Goal: Navigation & Orientation: Find specific page/section

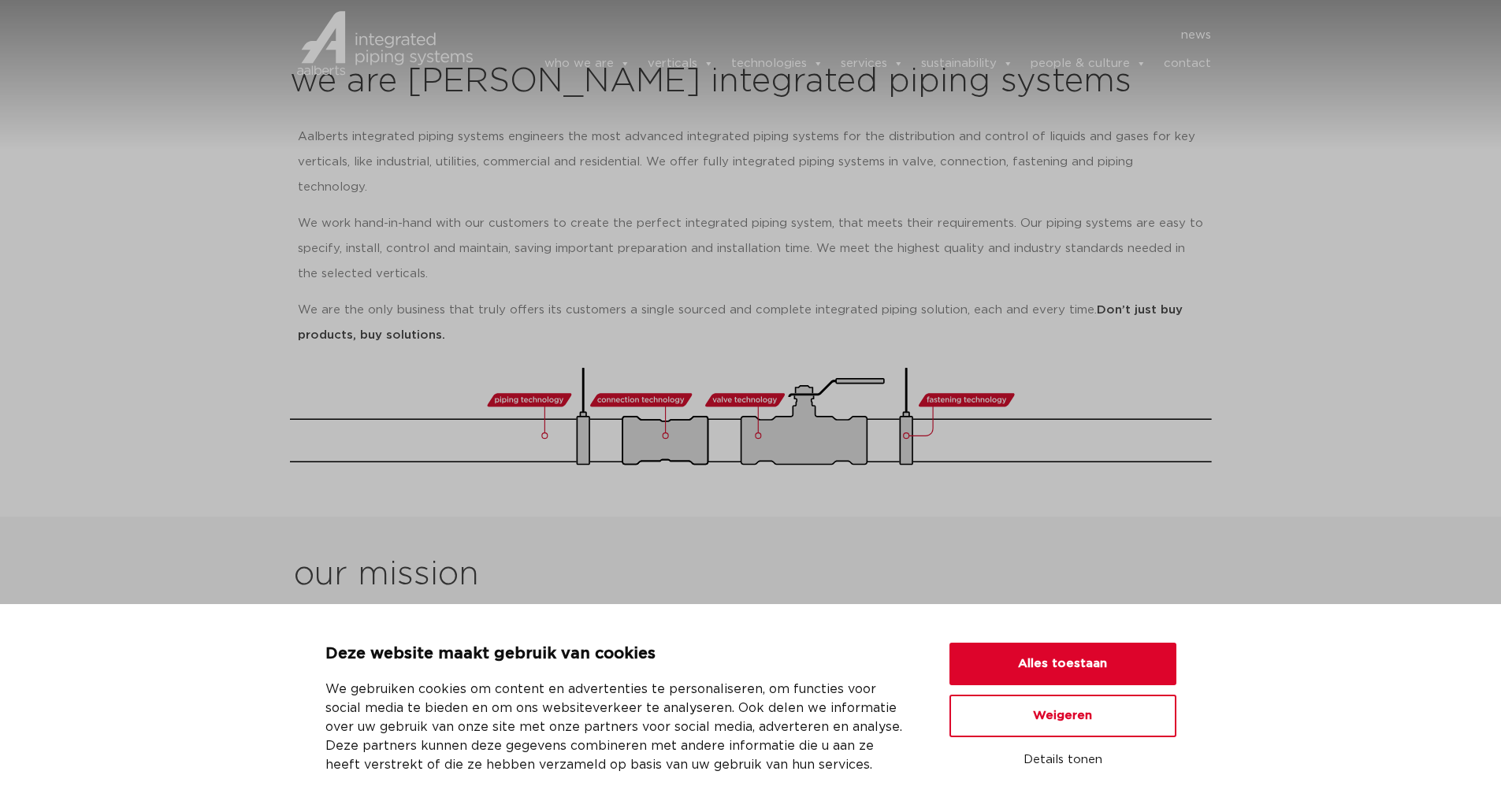
scroll to position [315, 0]
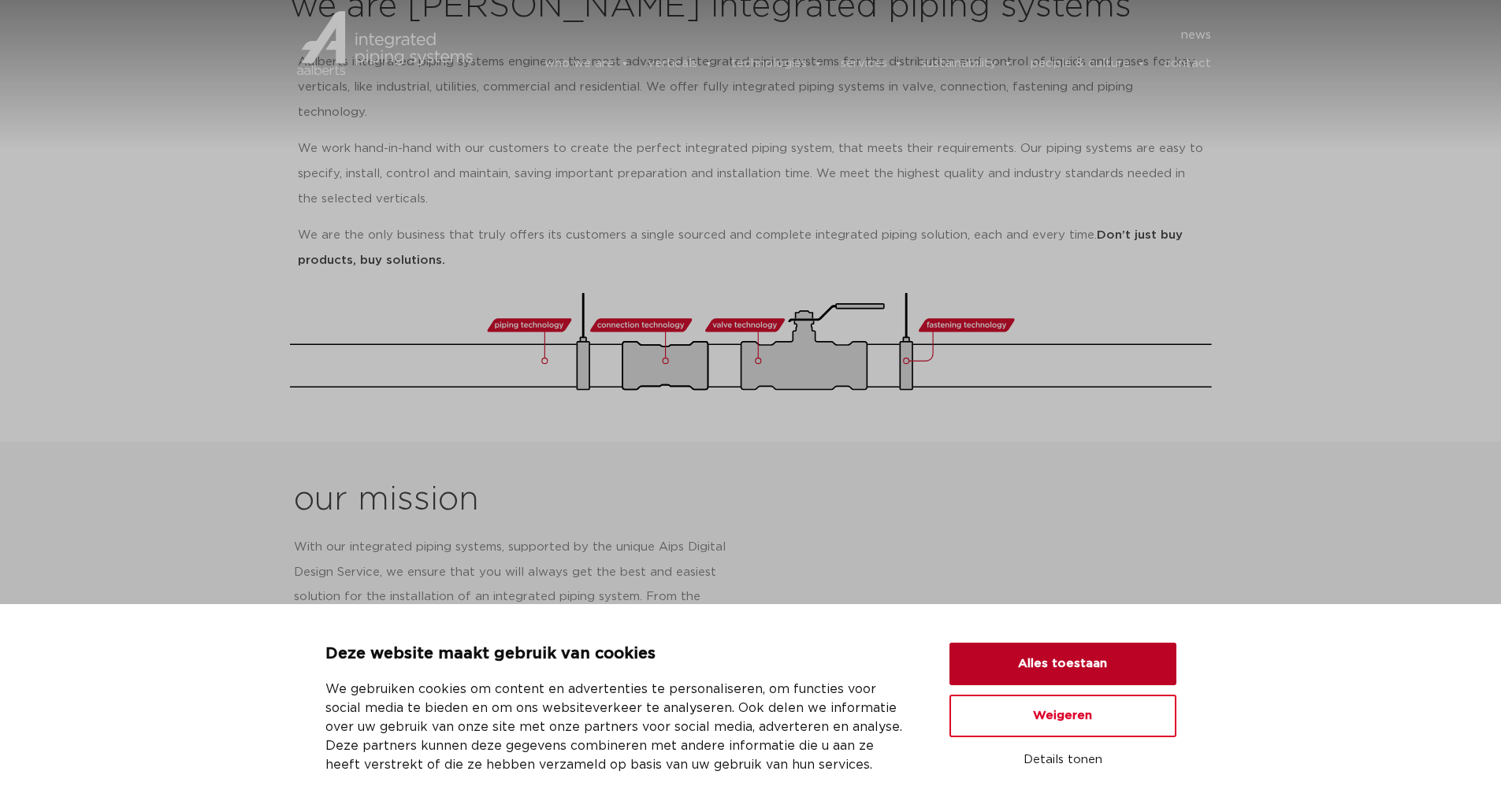
click at [1113, 674] on button "Alles toestaan" at bounding box center [1063, 664] width 227 height 42
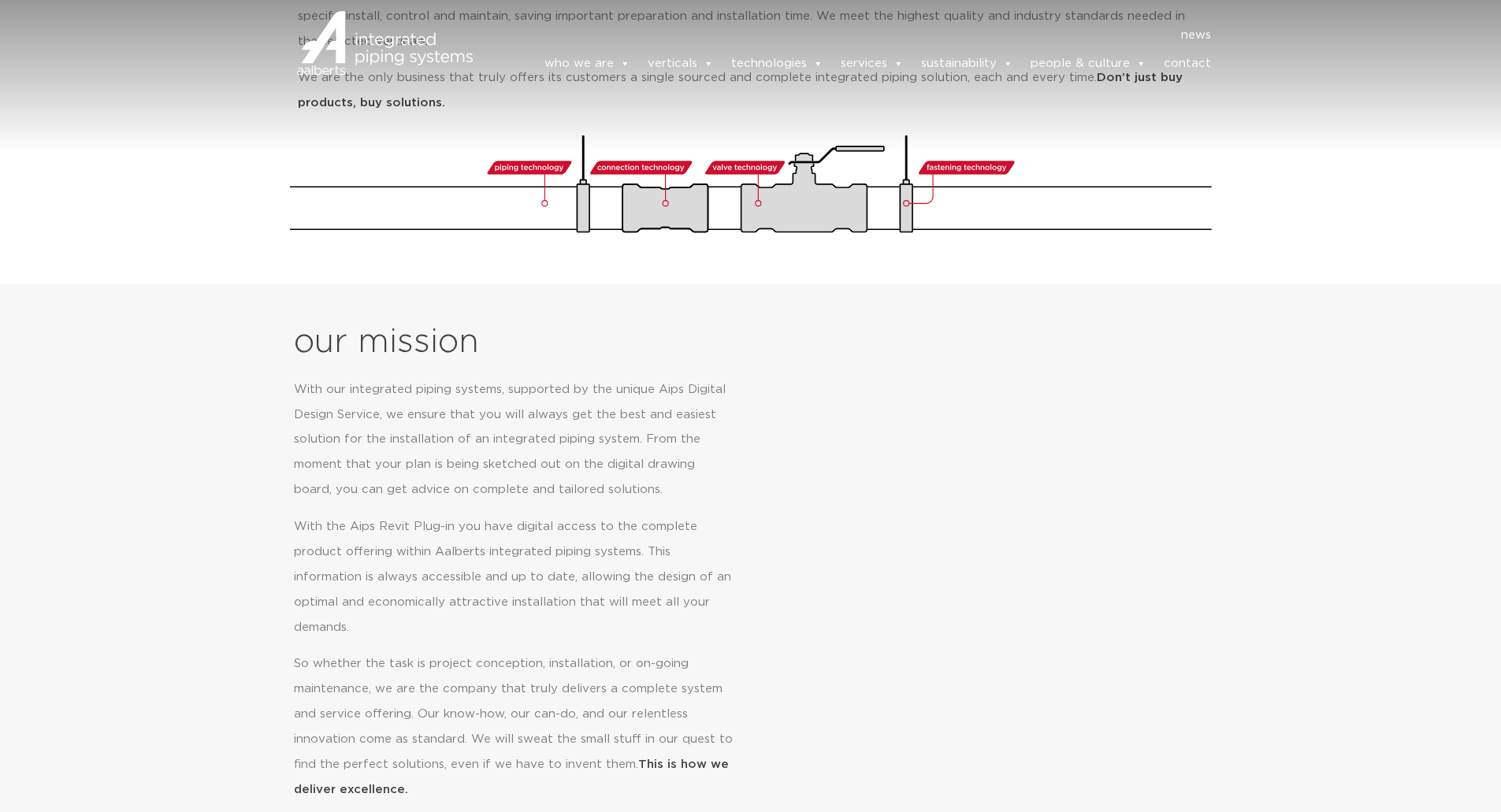
scroll to position [0, 0]
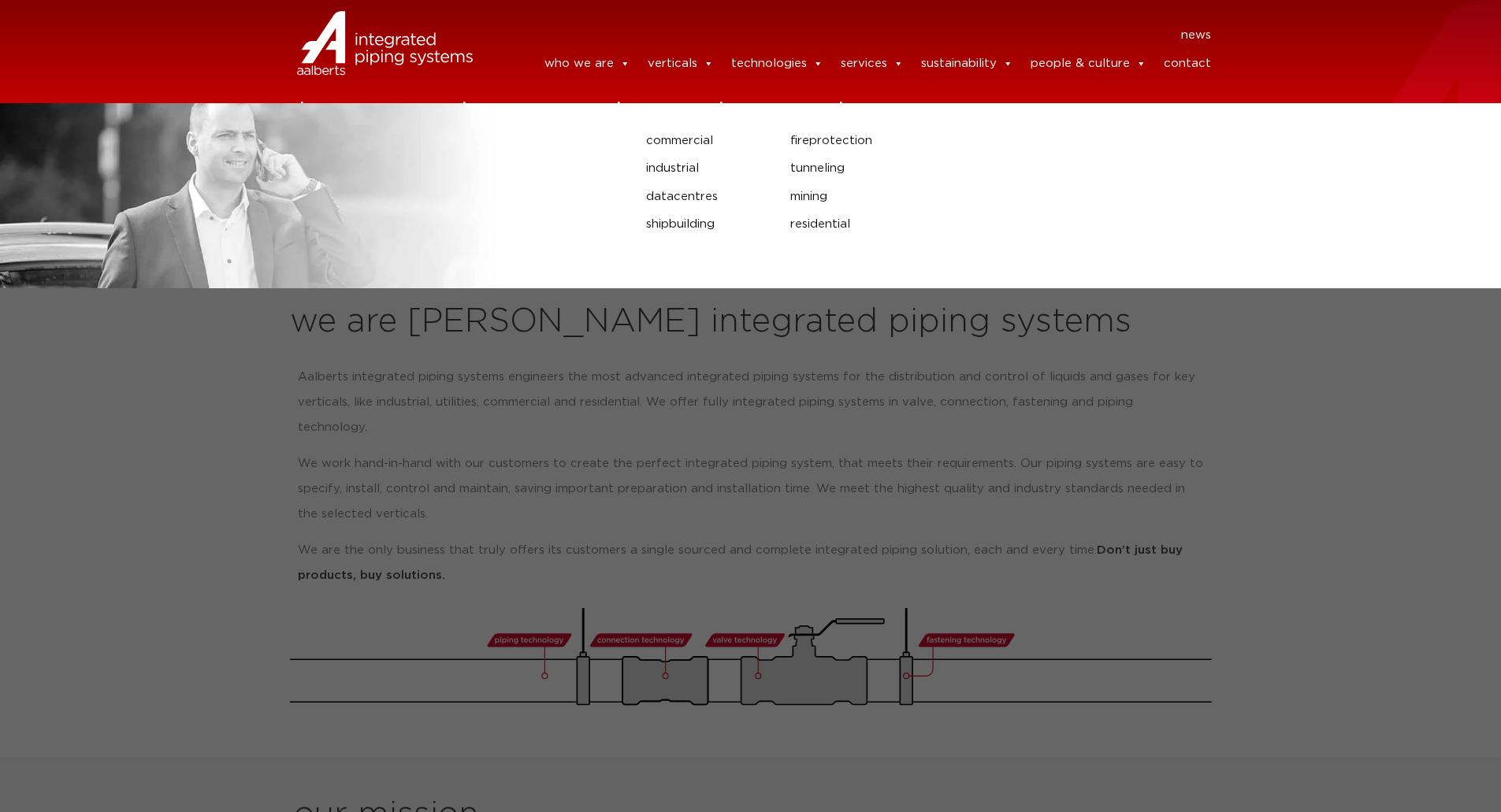
click at [696, 50] on link "verticals" at bounding box center [681, 64] width 66 height 31
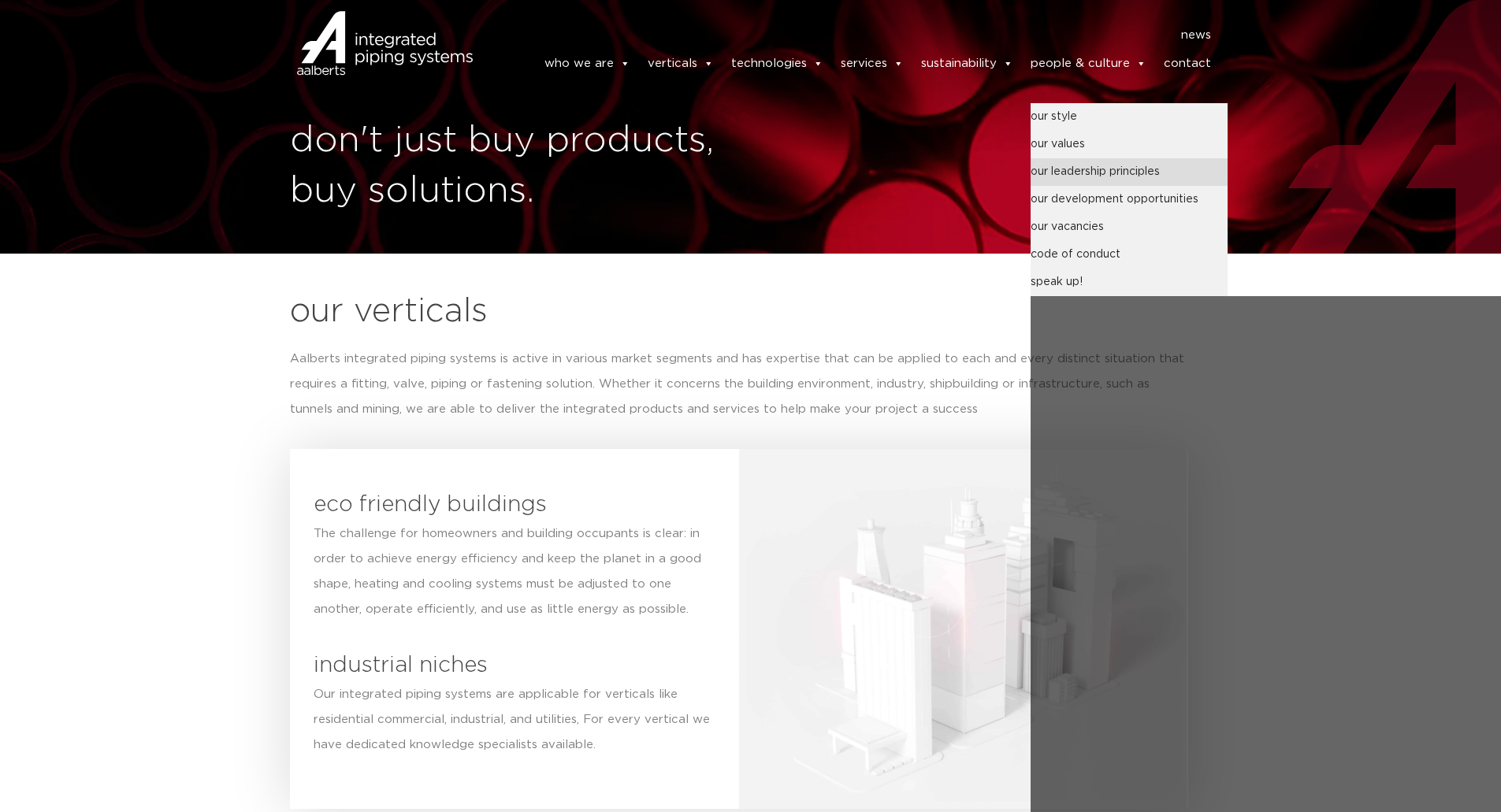
click at [1092, 176] on link "our leadership principles" at bounding box center [1129, 172] width 197 height 28
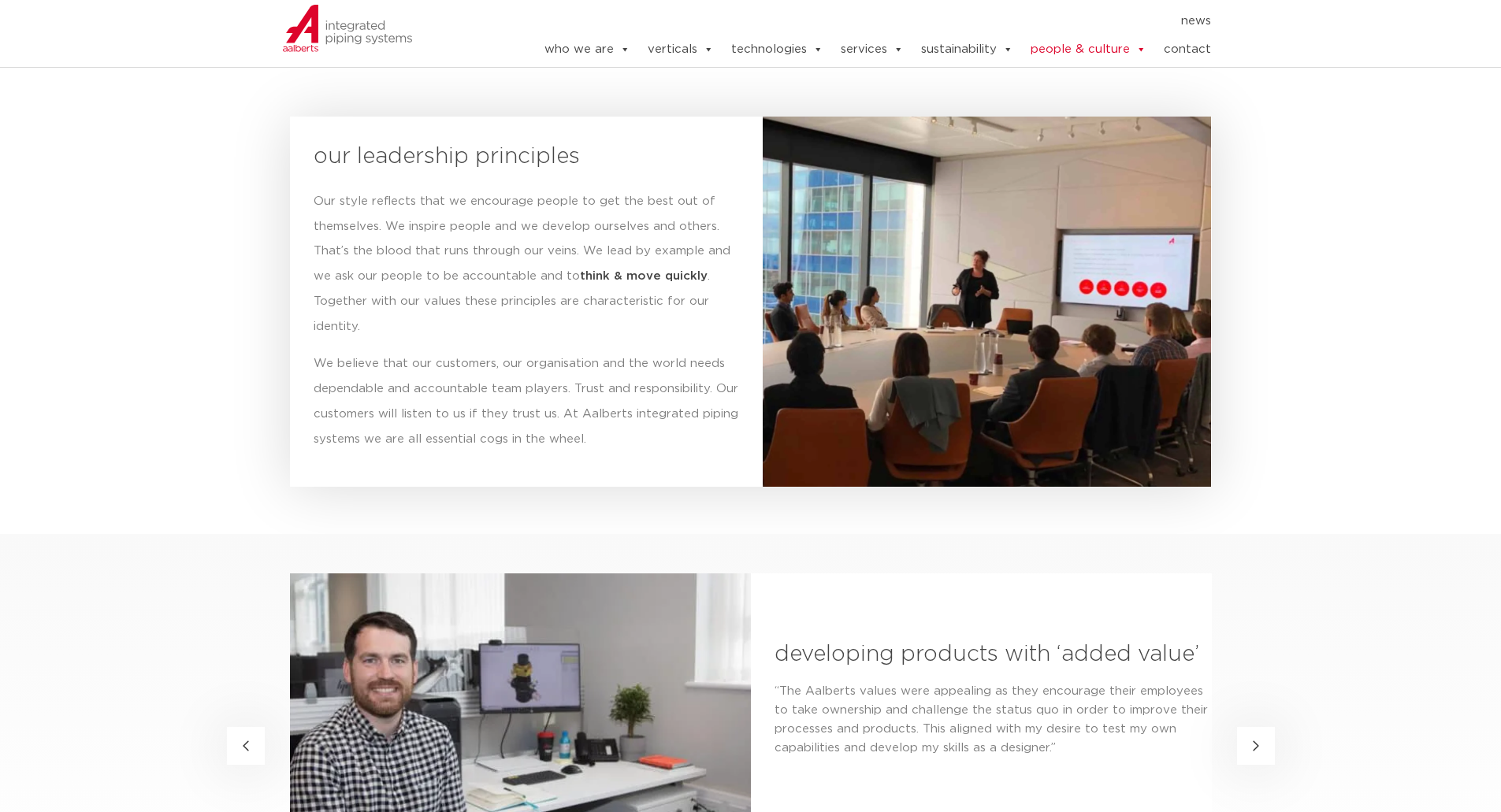
scroll to position [2442, 0]
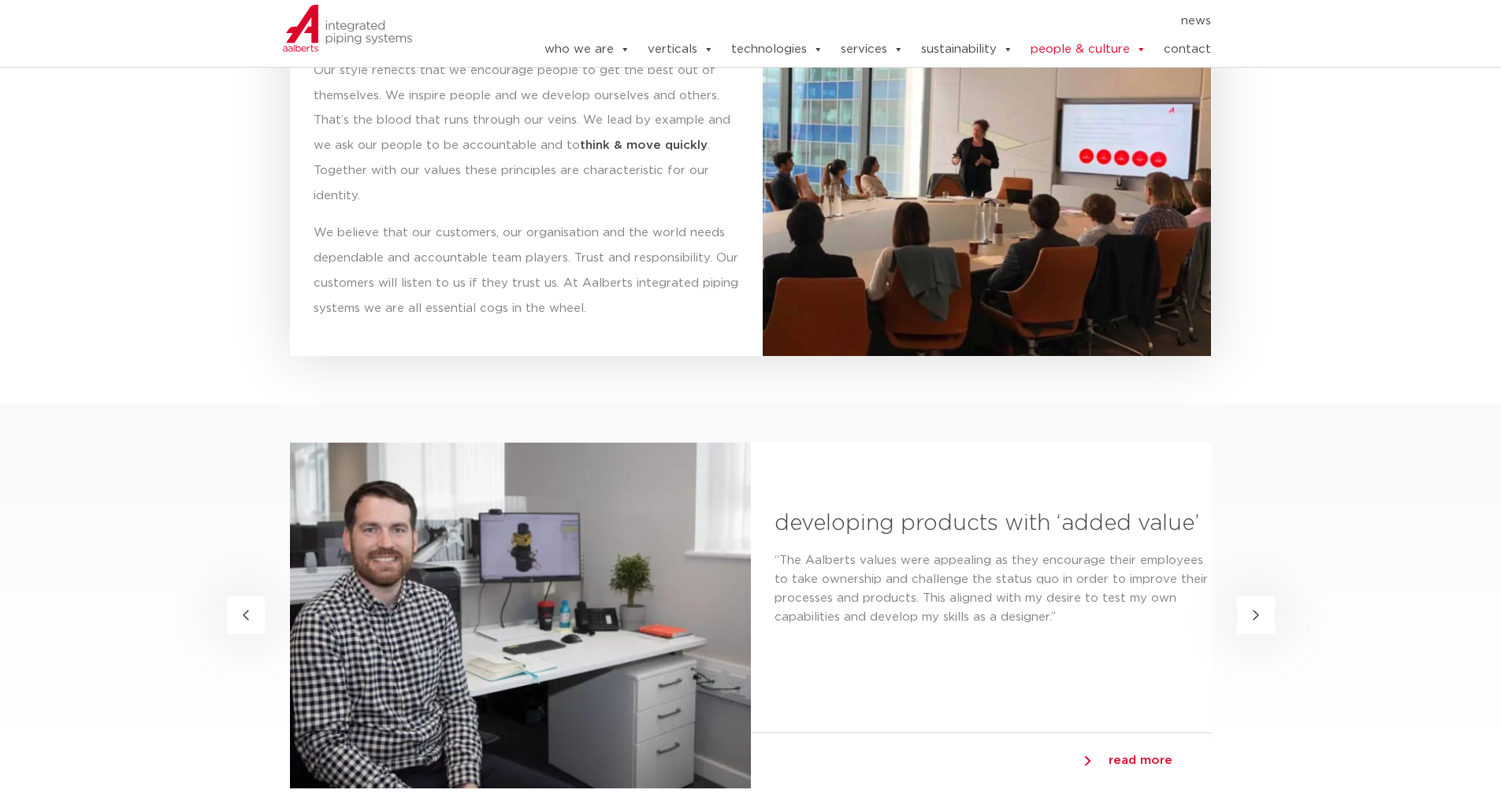
drag, startPoint x: 1211, startPoint y: 286, endPoint x: 1280, endPoint y: 208, distance: 104.1
click at [1280, 208] on section "our leadership principles Our style reflects that we encourage people to get th…" at bounding box center [750, 154] width 1501 height 496
click at [1178, 506] on div "developing products with ‘added value’ “The Aalberts values were appealing as t…" at bounding box center [982, 587] width 461 height 290
click at [472, 229] on p "We believe that our customers, our organisation and the world needs dependable …" at bounding box center [527, 270] width 426 height 101
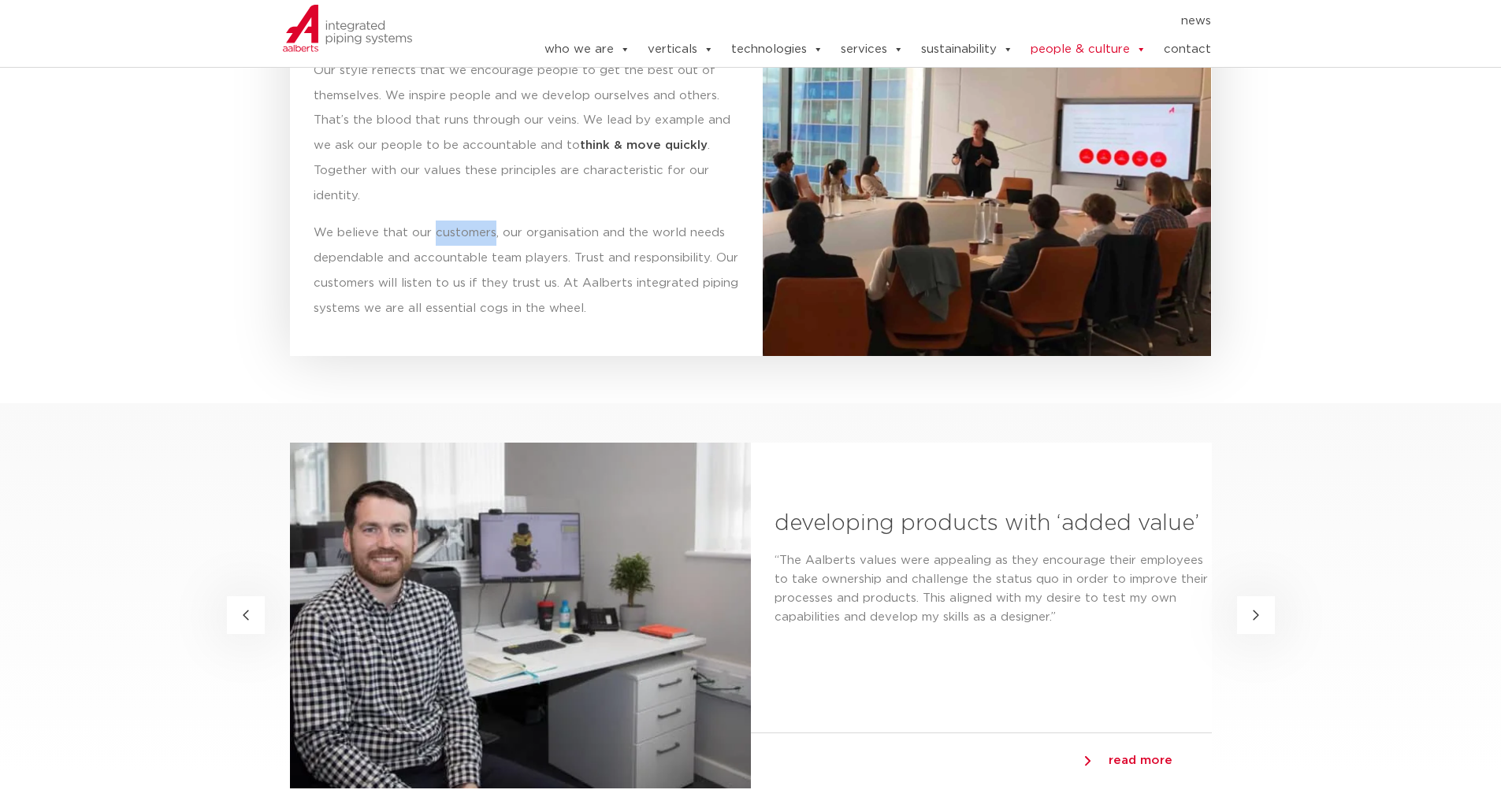
click at [530, 206] on p "Our style reflects that we encourage people to get the best out of themselves. …" at bounding box center [527, 134] width 426 height 151
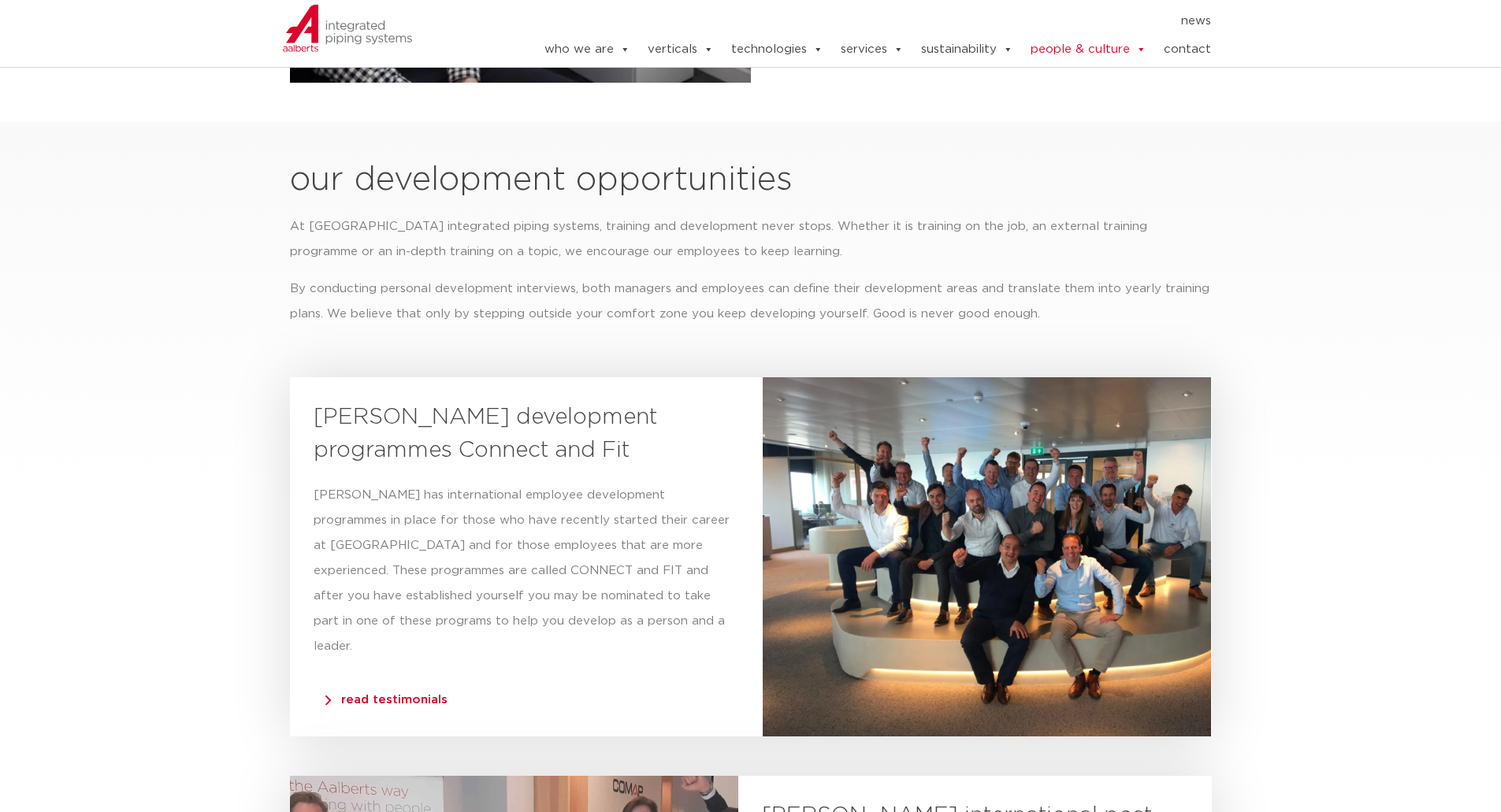
scroll to position [3308, 0]
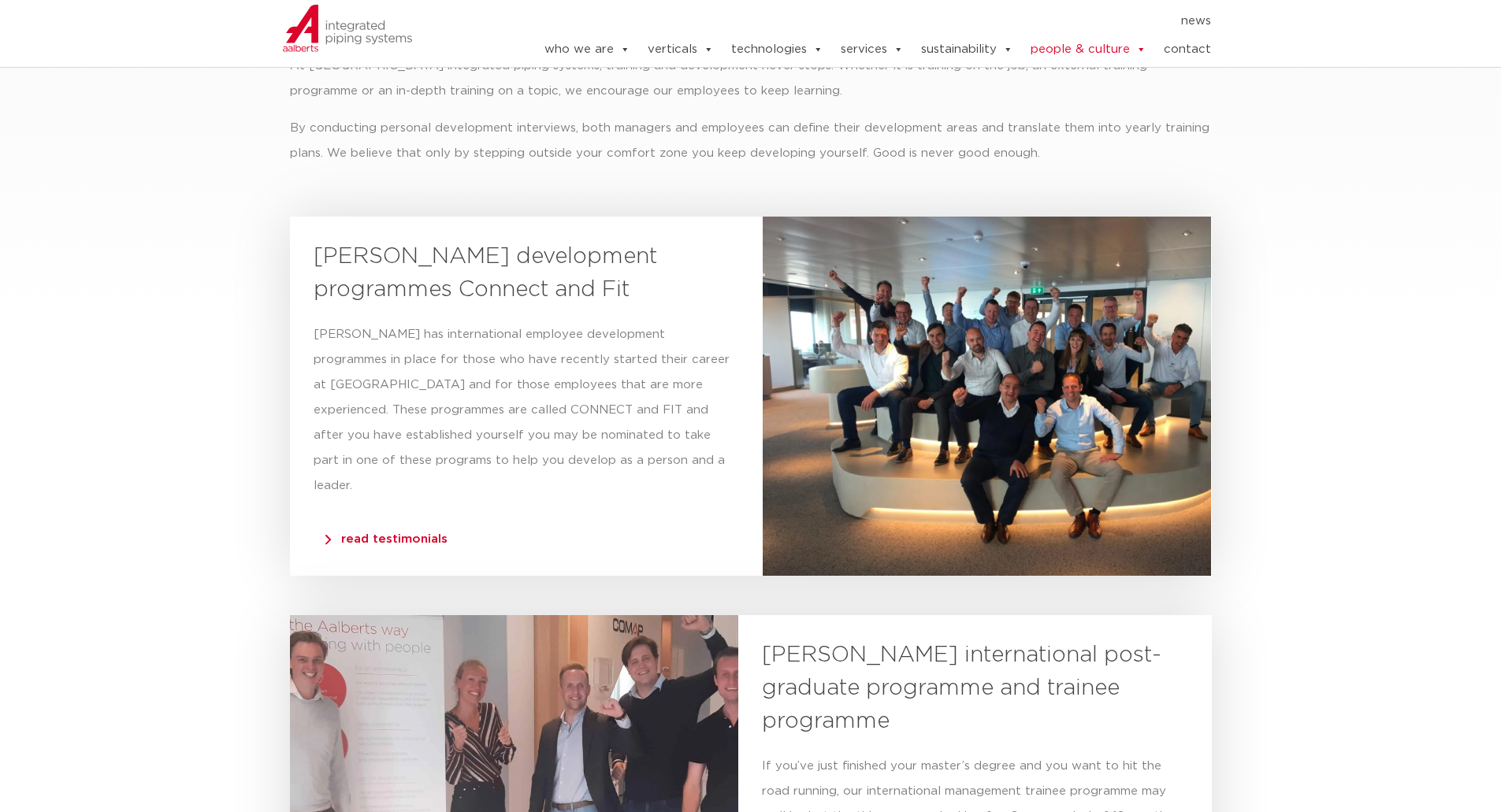
click at [624, 328] on p "Aalberts has international employee development programmes in place for those w…" at bounding box center [527, 410] width 426 height 176
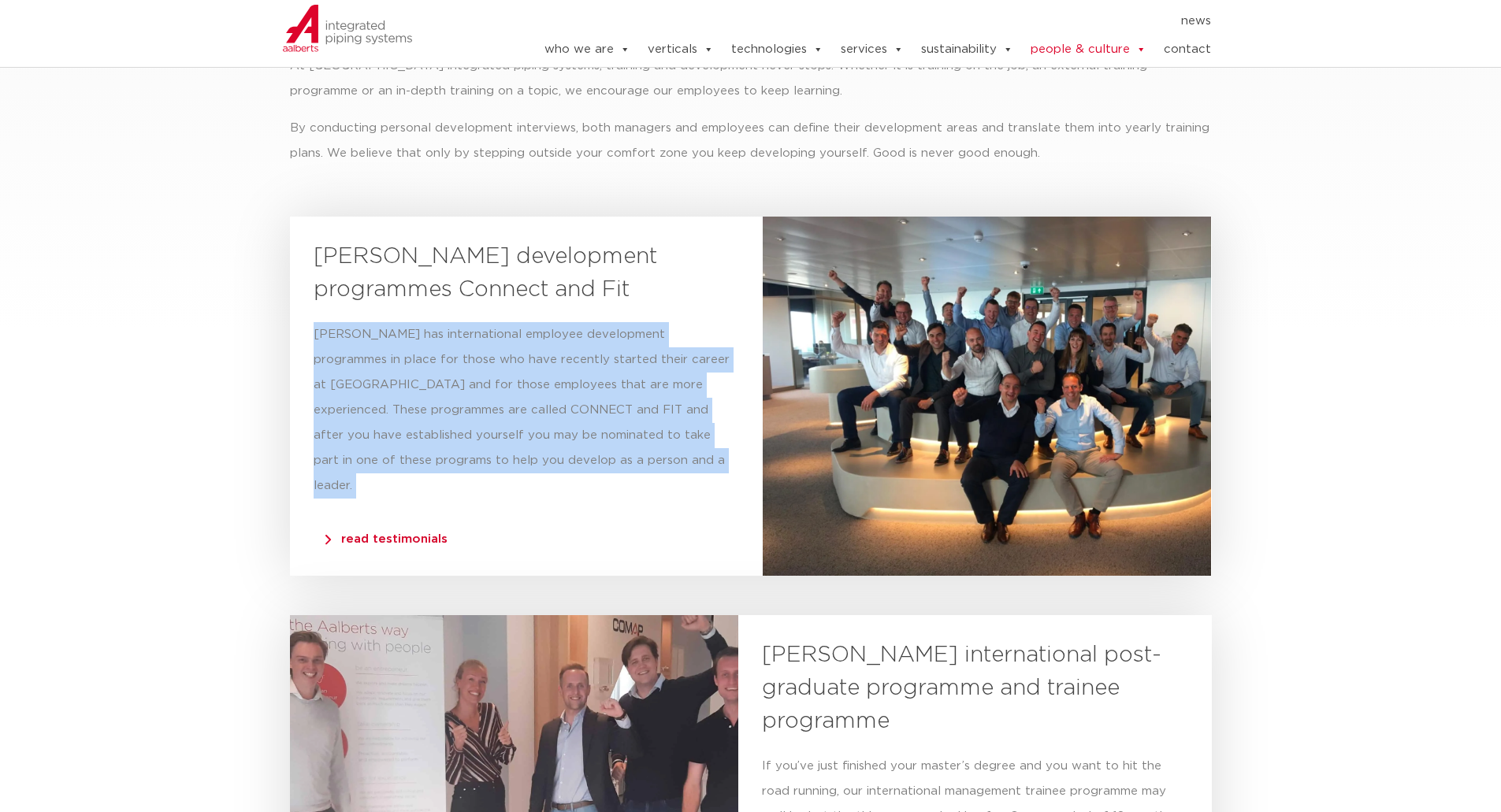
click at [624, 328] on p "Aalberts has international employee development programmes in place for those w…" at bounding box center [527, 410] width 426 height 176
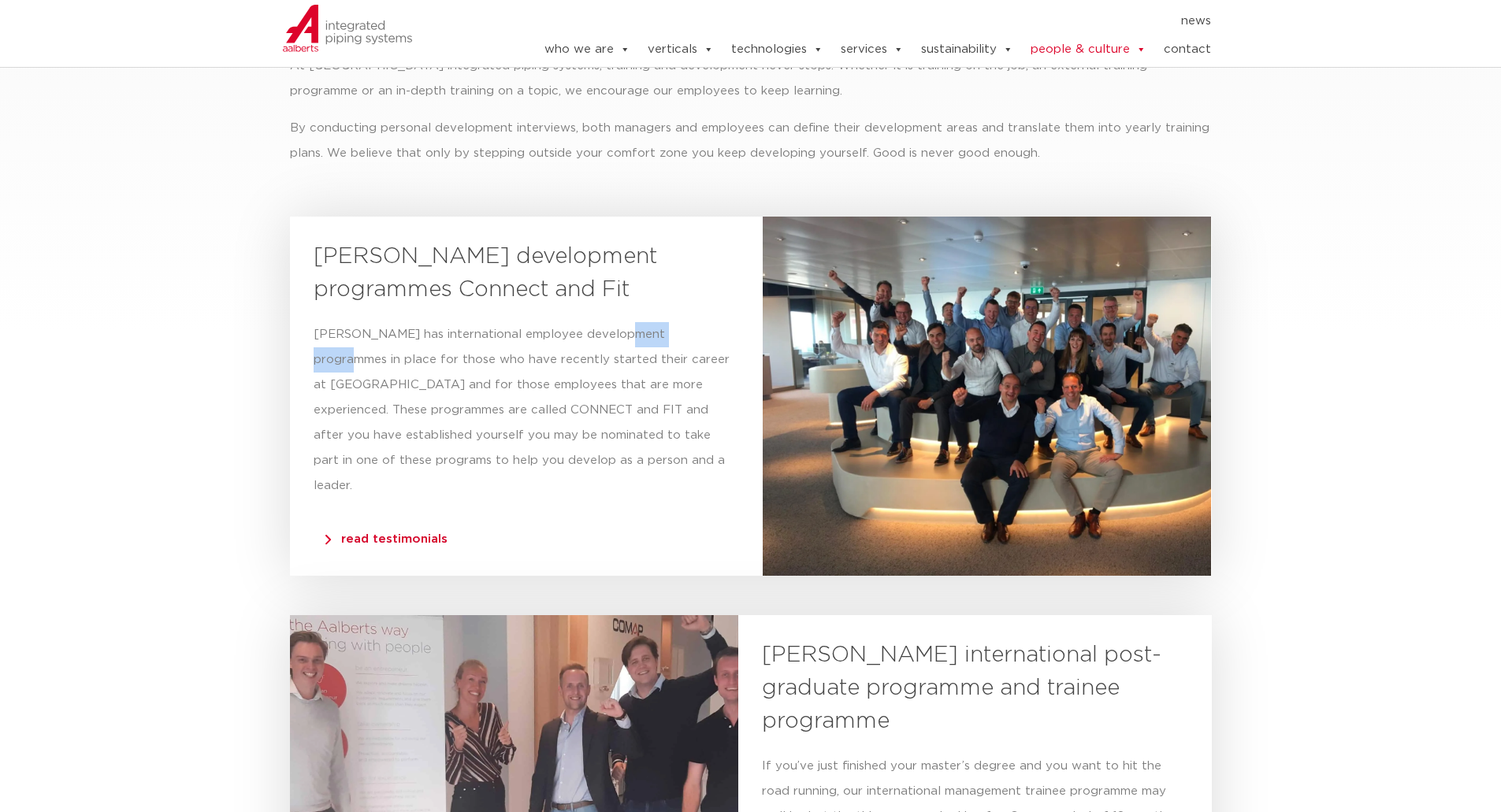
click at [624, 328] on p "Aalberts has international employee development programmes in place for those w…" at bounding box center [527, 410] width 426 height 176
click at [622, 328] on p "Aalberts has international employee development programmes in place for those w…" at bounding box center [527, 410] width 426 height 176
click at [573, 329] on p "Aalberts has international employee development programmes in place for those w…" at bounding box center [527, 410] width 426 height 176
click at [526, 332] on p "Aalberts has international employee development programmes in place for those w…" at bounding box center [527, 410] width 426 height 176
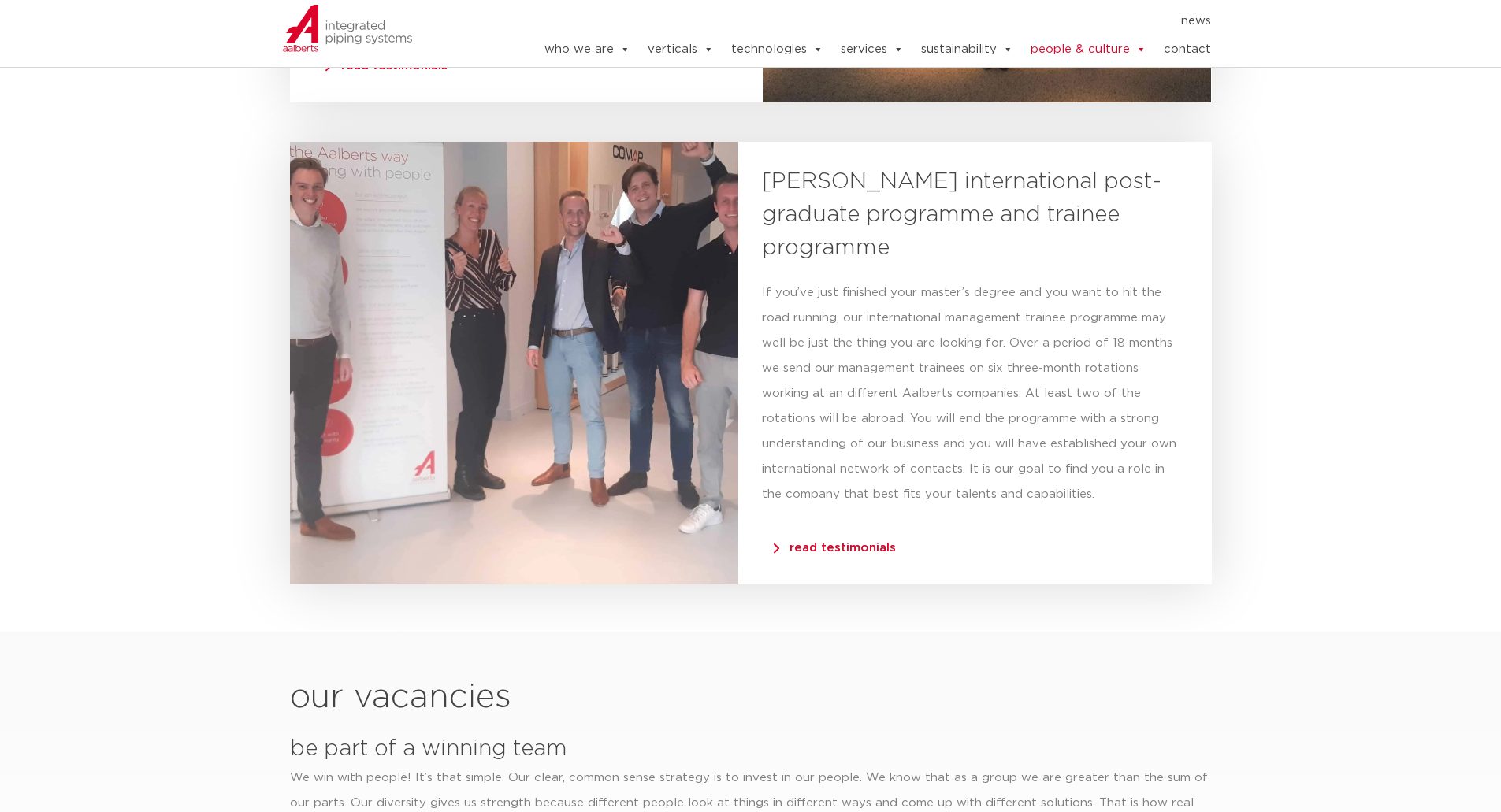
scroll to position [3780, 0]
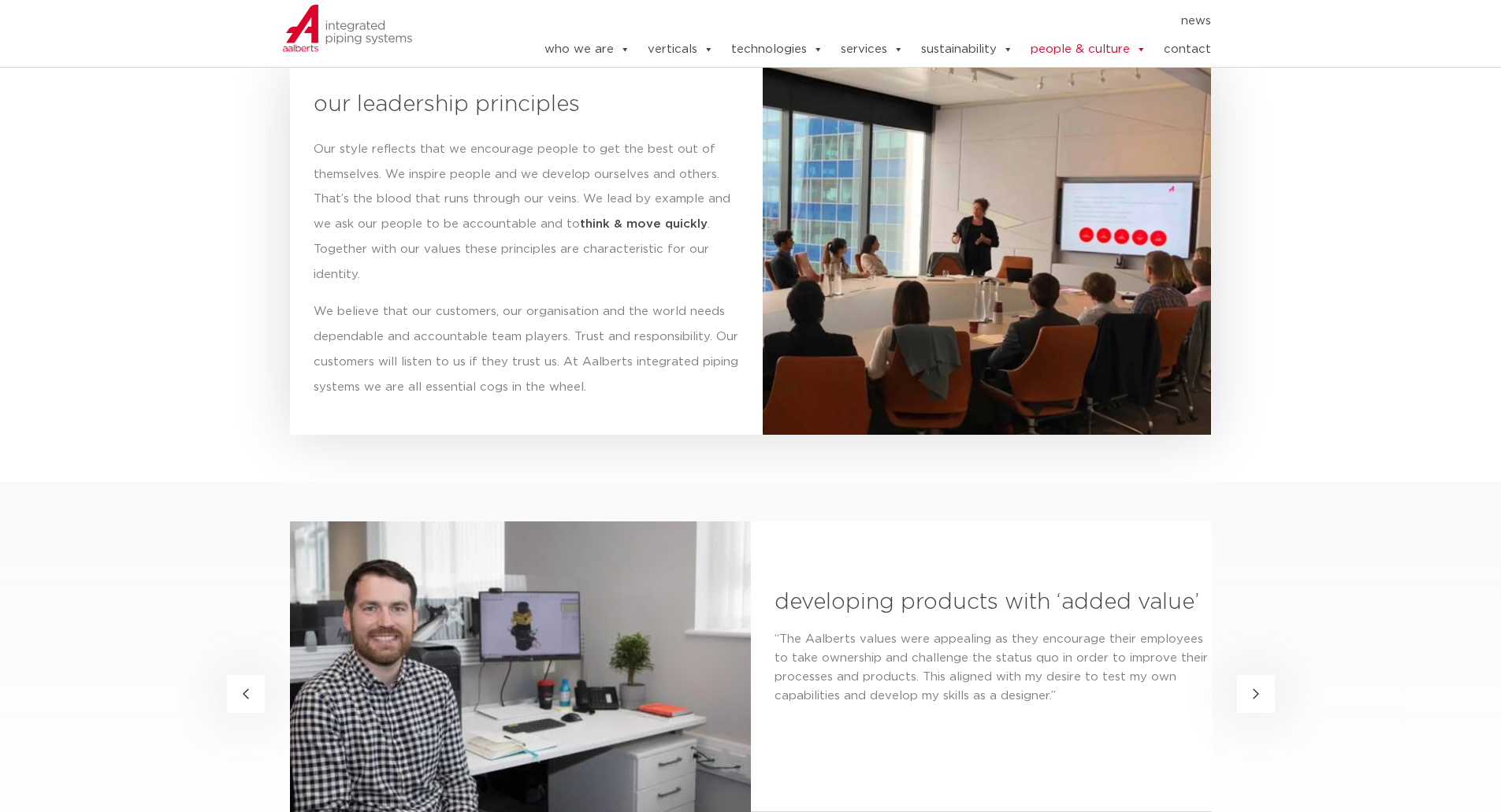
click at [236, 273] on section "our leadership principles Our style reflects that we encourage people to get th…" at bounding box center [750, 233] width 1501 height 496
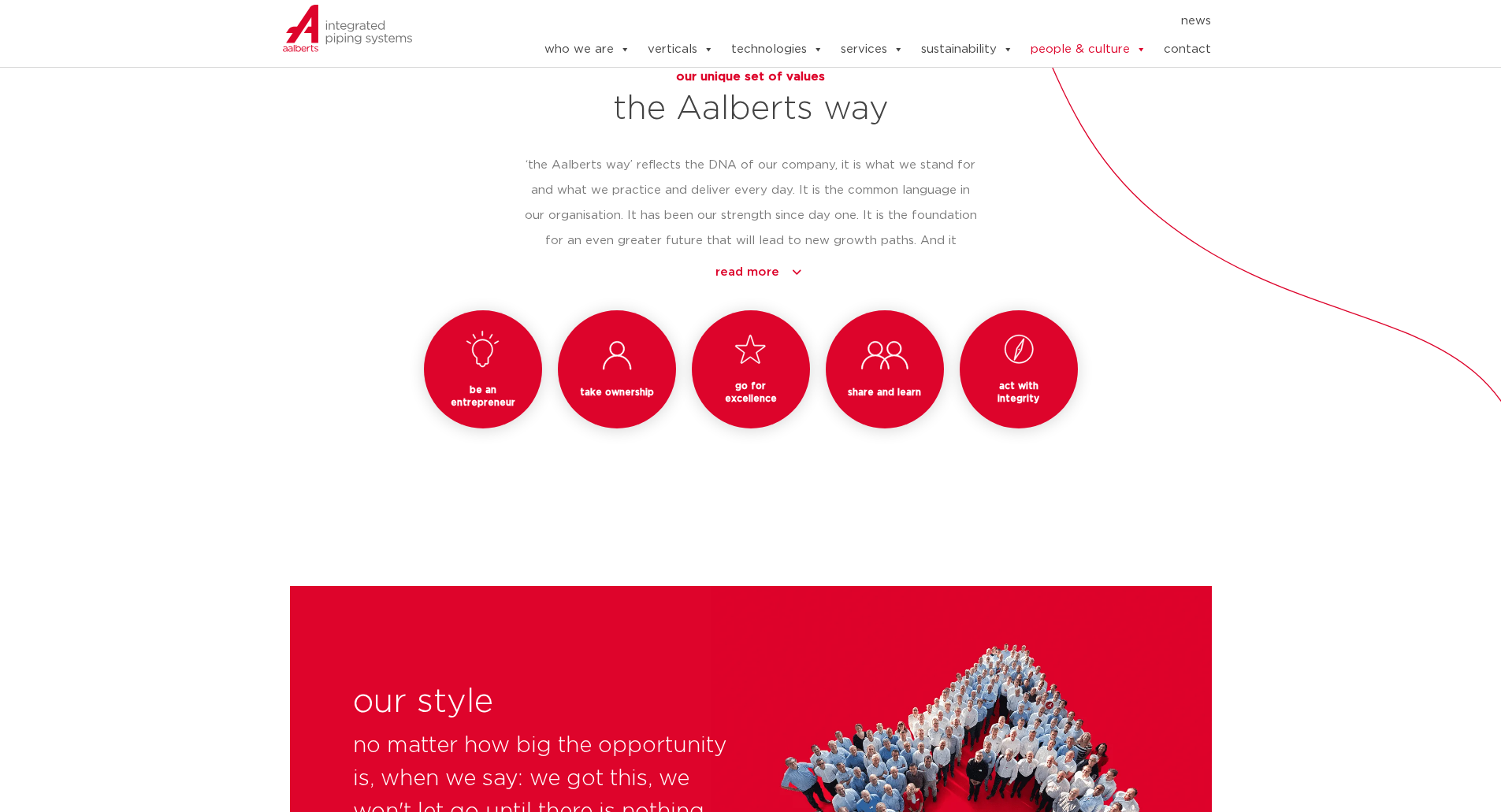
scroll to position [1260, 0]
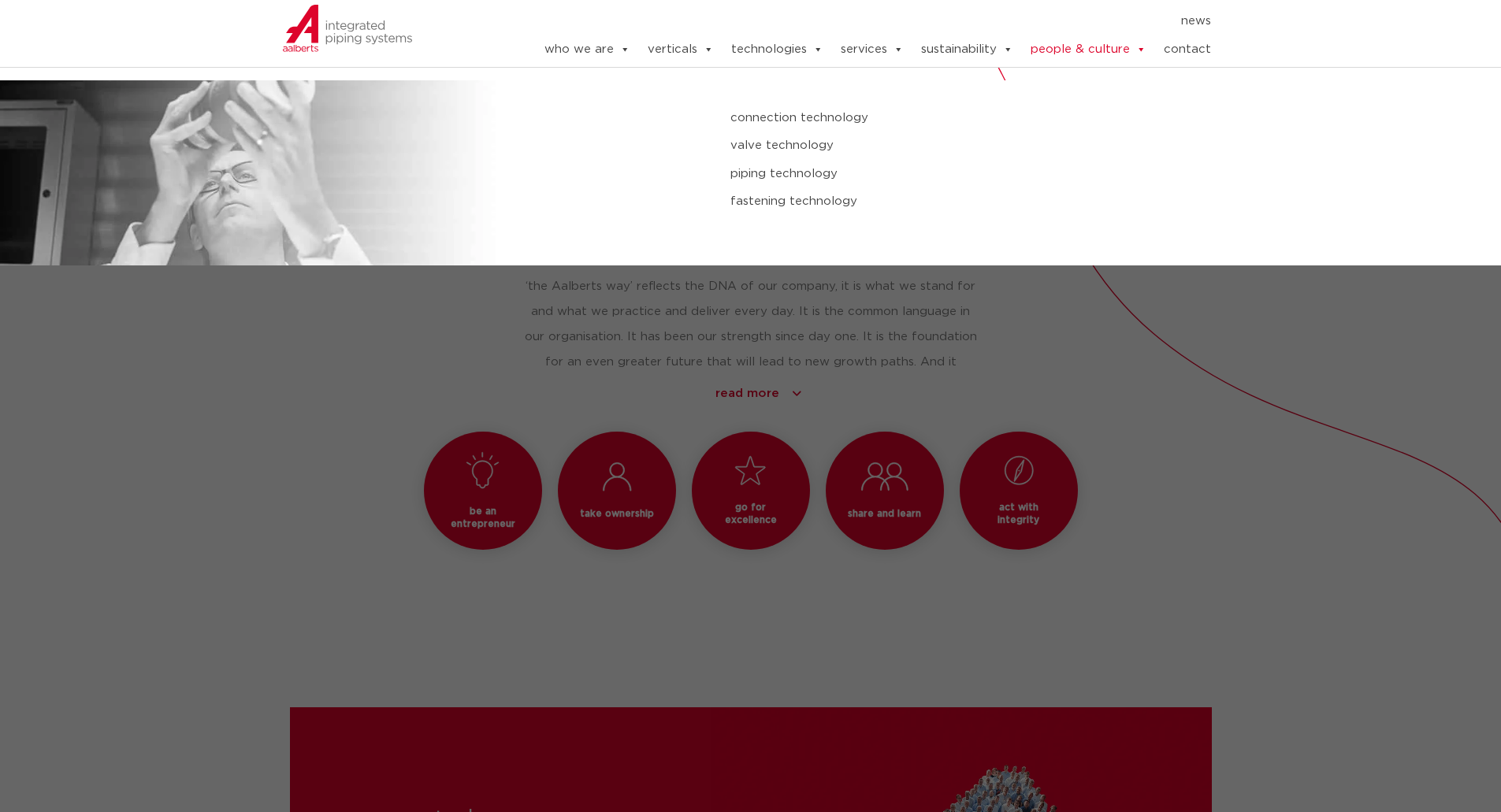
click at [826, 122] on link "connection technology" at bounding box center [1012, 118] width 563 height 20
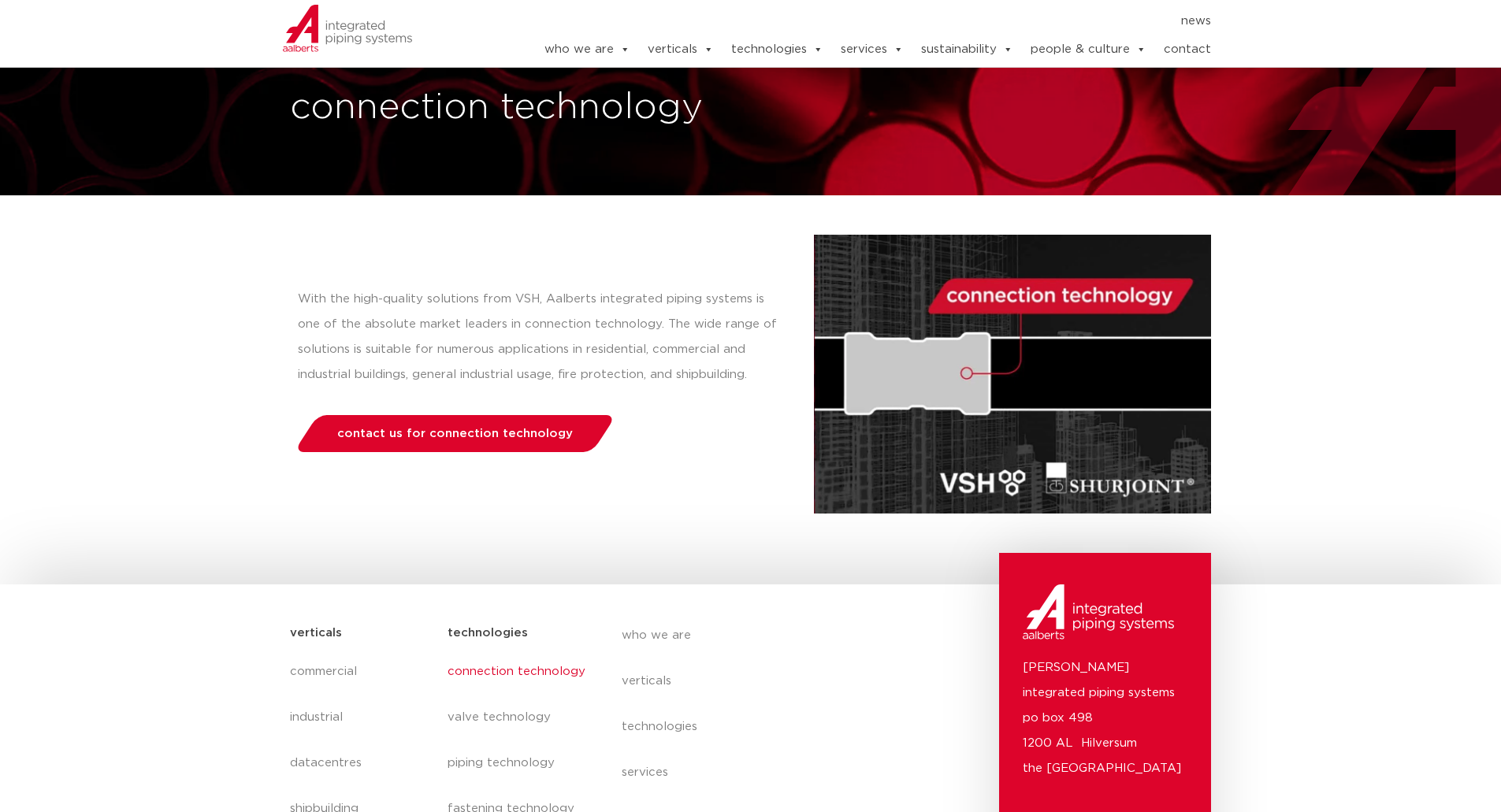
scroll to position [236, 0]
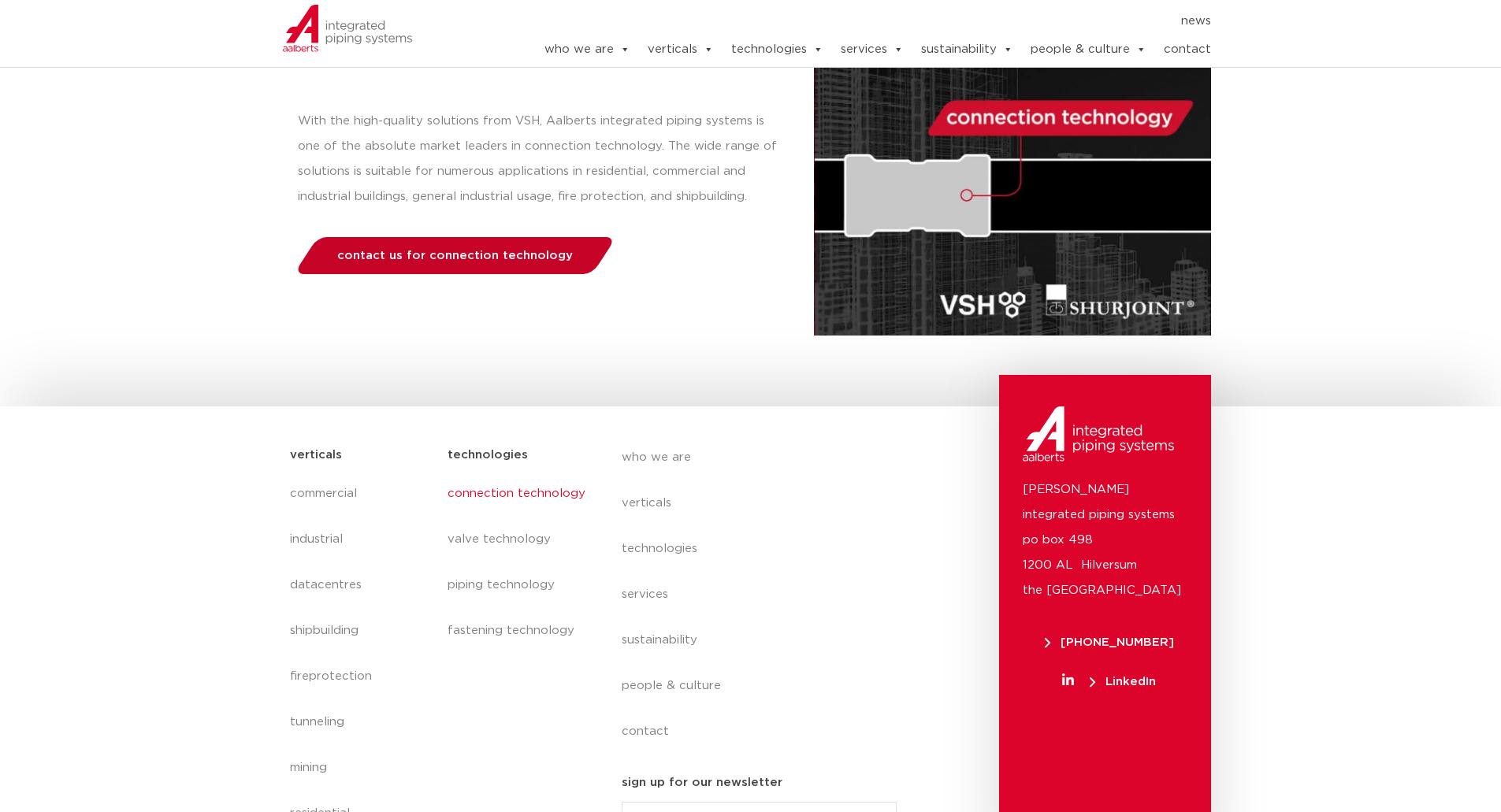
click at [506, 256] on span "contact us for connection technology" at bounding box center [455, 256] width 236 height 12
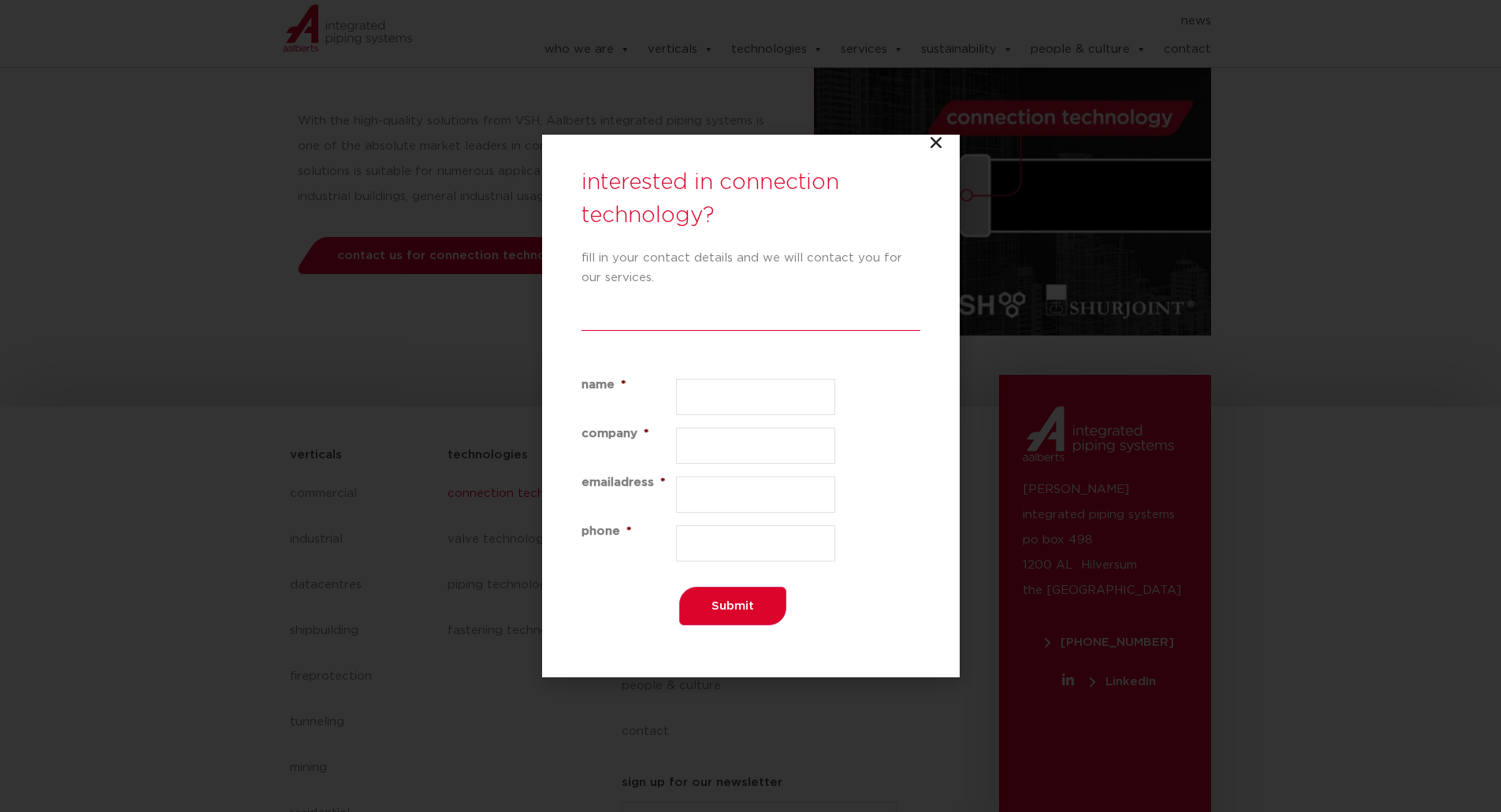
click at [941, 143] on icon "Close" at bounding box center [936, 142] width 16 height 16
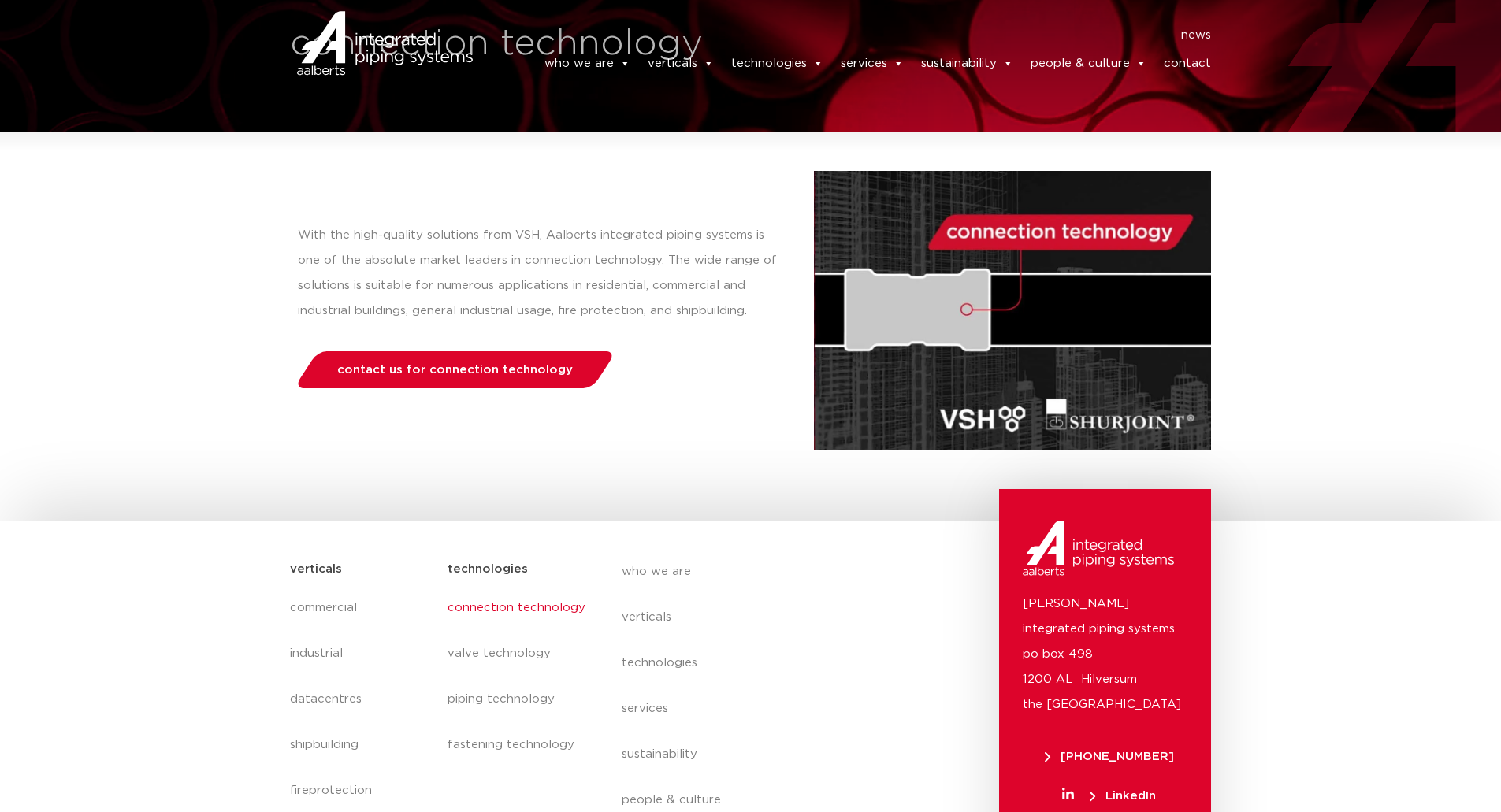
scroll to position [0, 0]
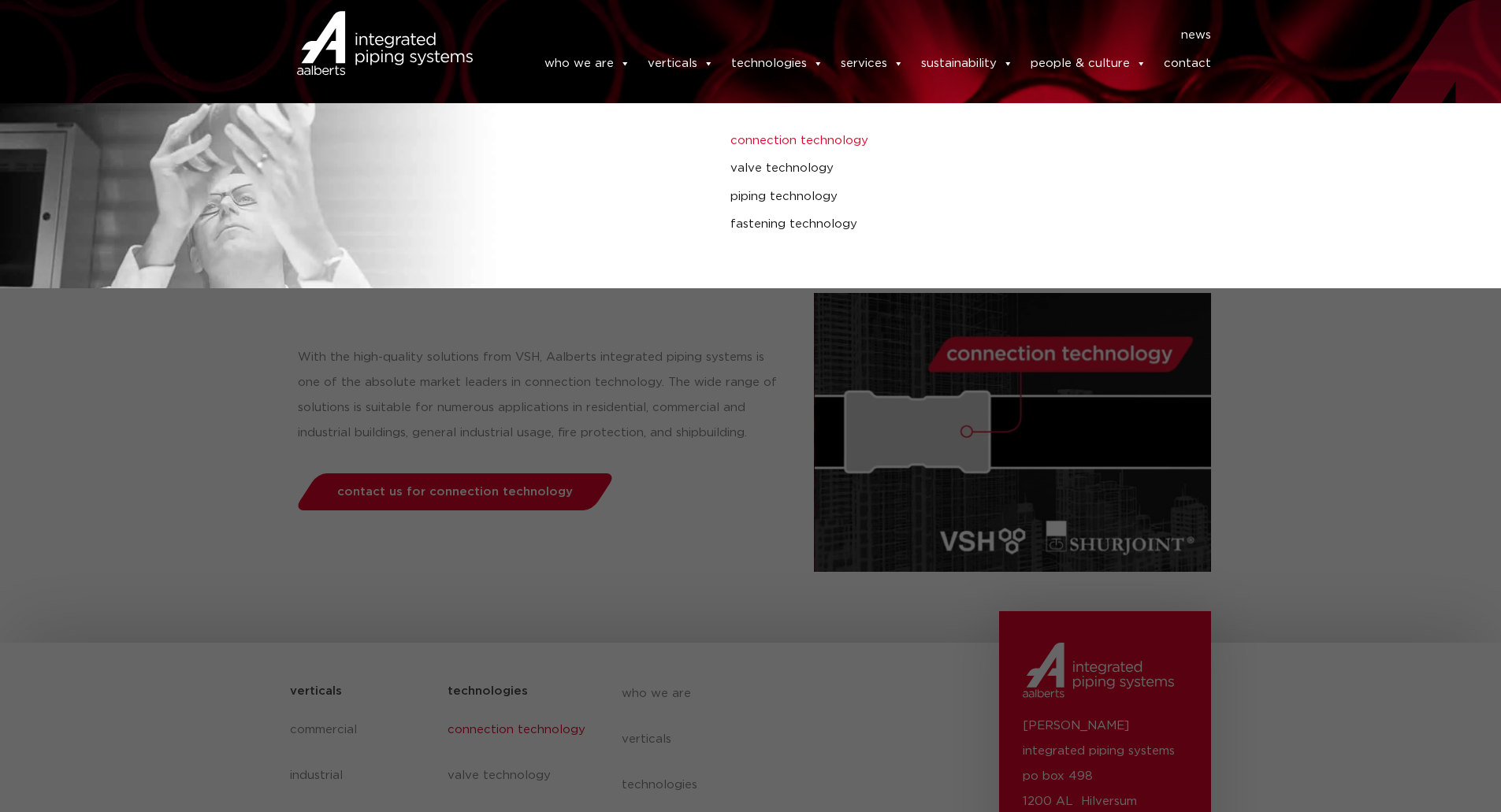
click at [801, 142] on link "connection technology" at bounding box center [1012, 141] width 563 height 20
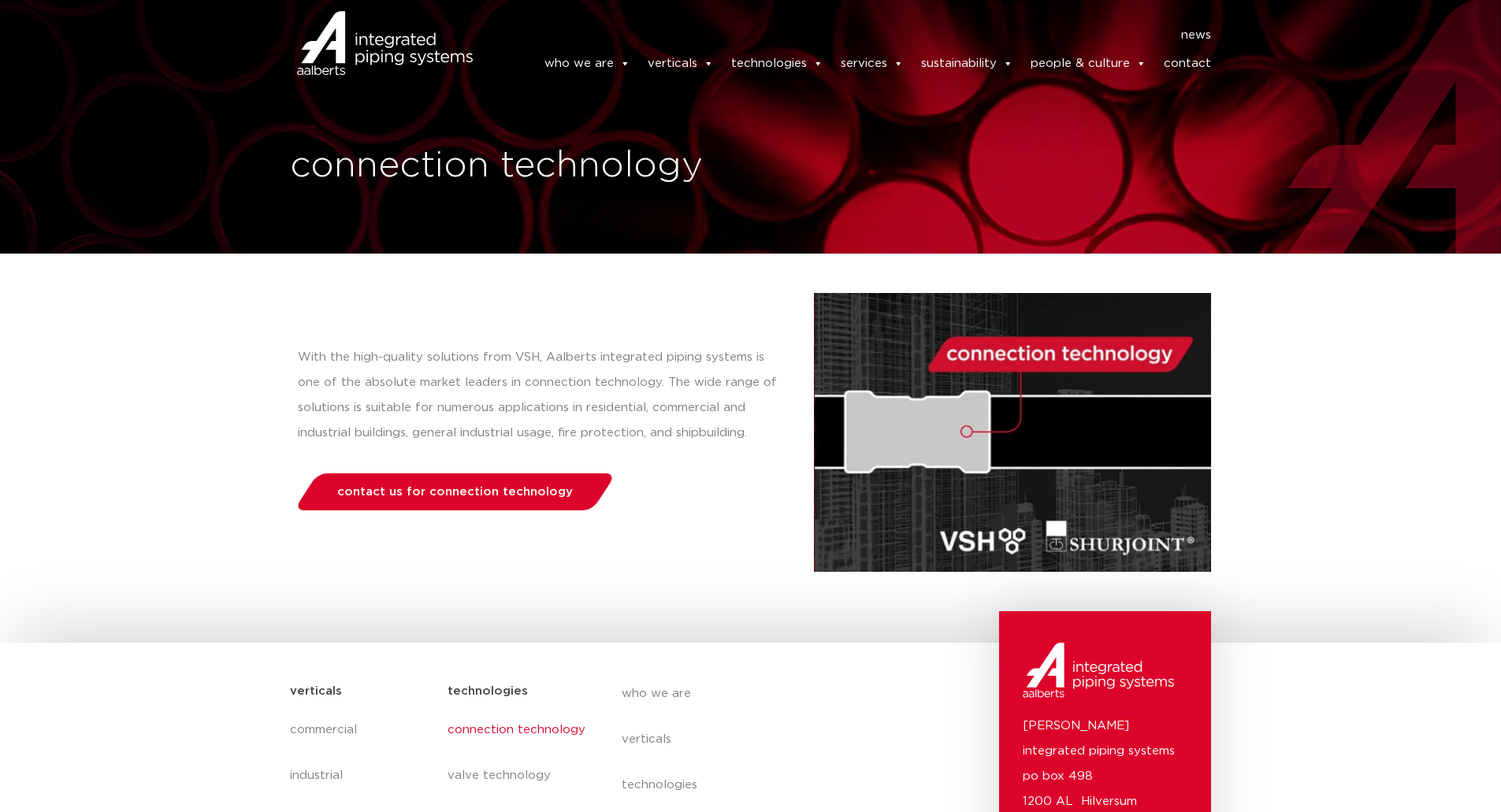
click at [396, 58] on img at bounding box center [348, 64] width 131 height 47
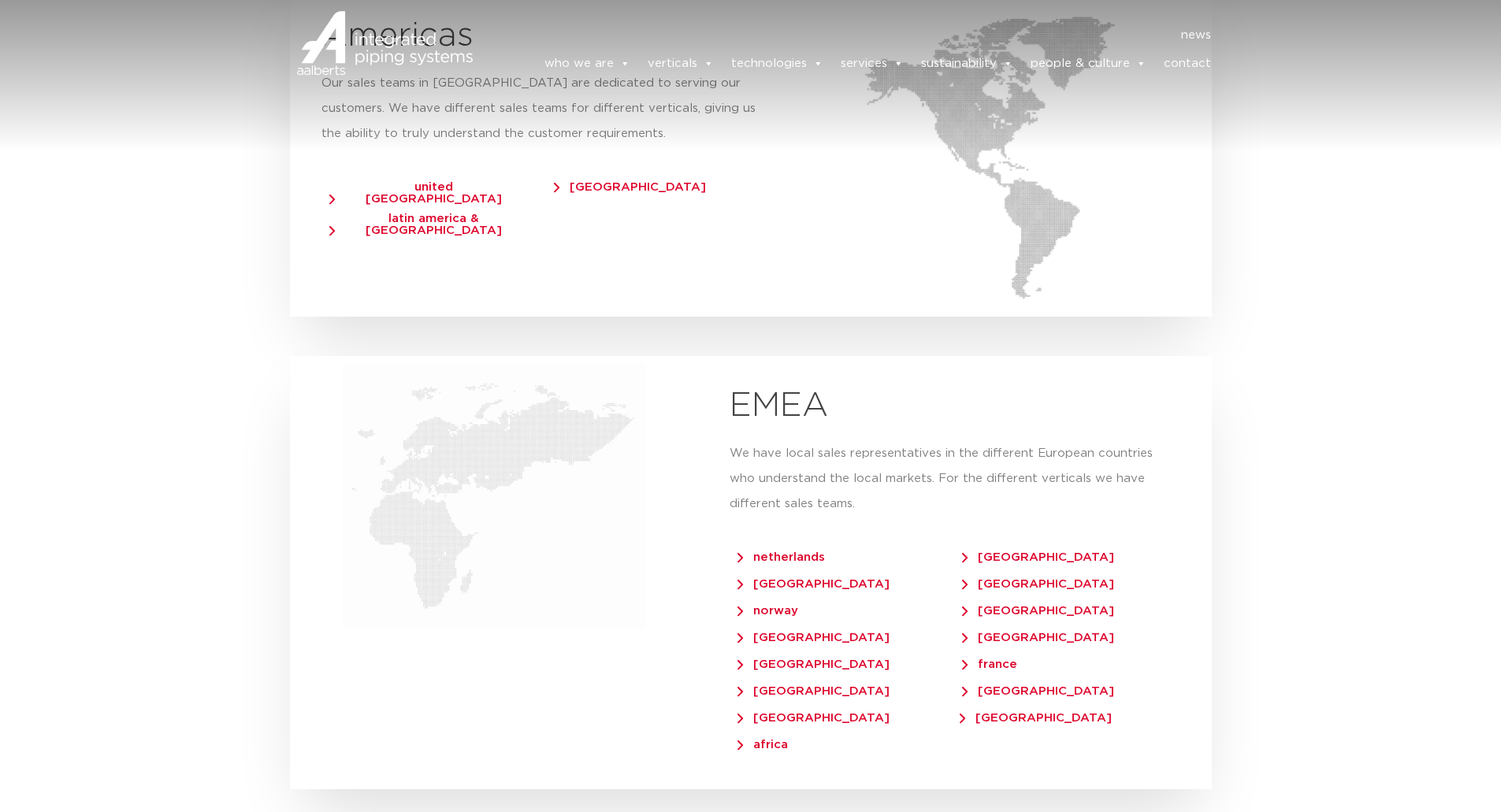
scroll to position [2993, 0]
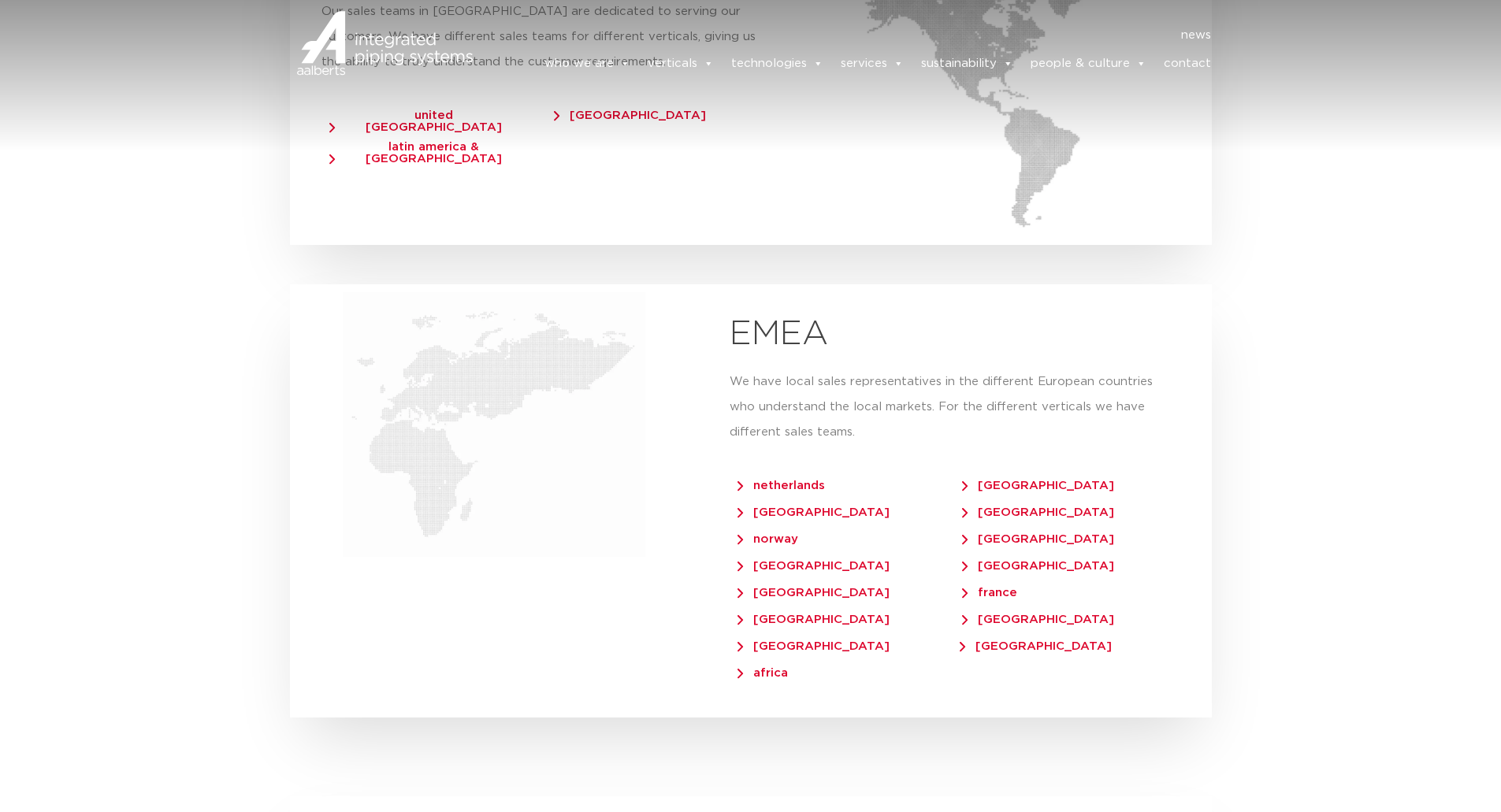
click at [220, 263] on section "our regions IPS [GEOGRAPHIC_DATA] Lorum ipsum dolor sit amet, consecteur adipis…" at bounding box center [750, 329] width 1501 height 1788
click at [784, 640] on span "[GEOGRAPHIC_DATA]" at bounding box center [813, 646] width 152 height 12
click at [994, 480] on span "[GEOGRAPHIC_DATA]" at bounding box center [1038, 486] width 152 height 12
click at [1006, 506] on span "[GEOGRAPHIC_DATA]" at bounding box center [1038, 512] width 152 height 12
click at [1006, 480] on span "[GEOGRAPHIC_DATA]" at bounding box center [1038, 486] width 152 height 12
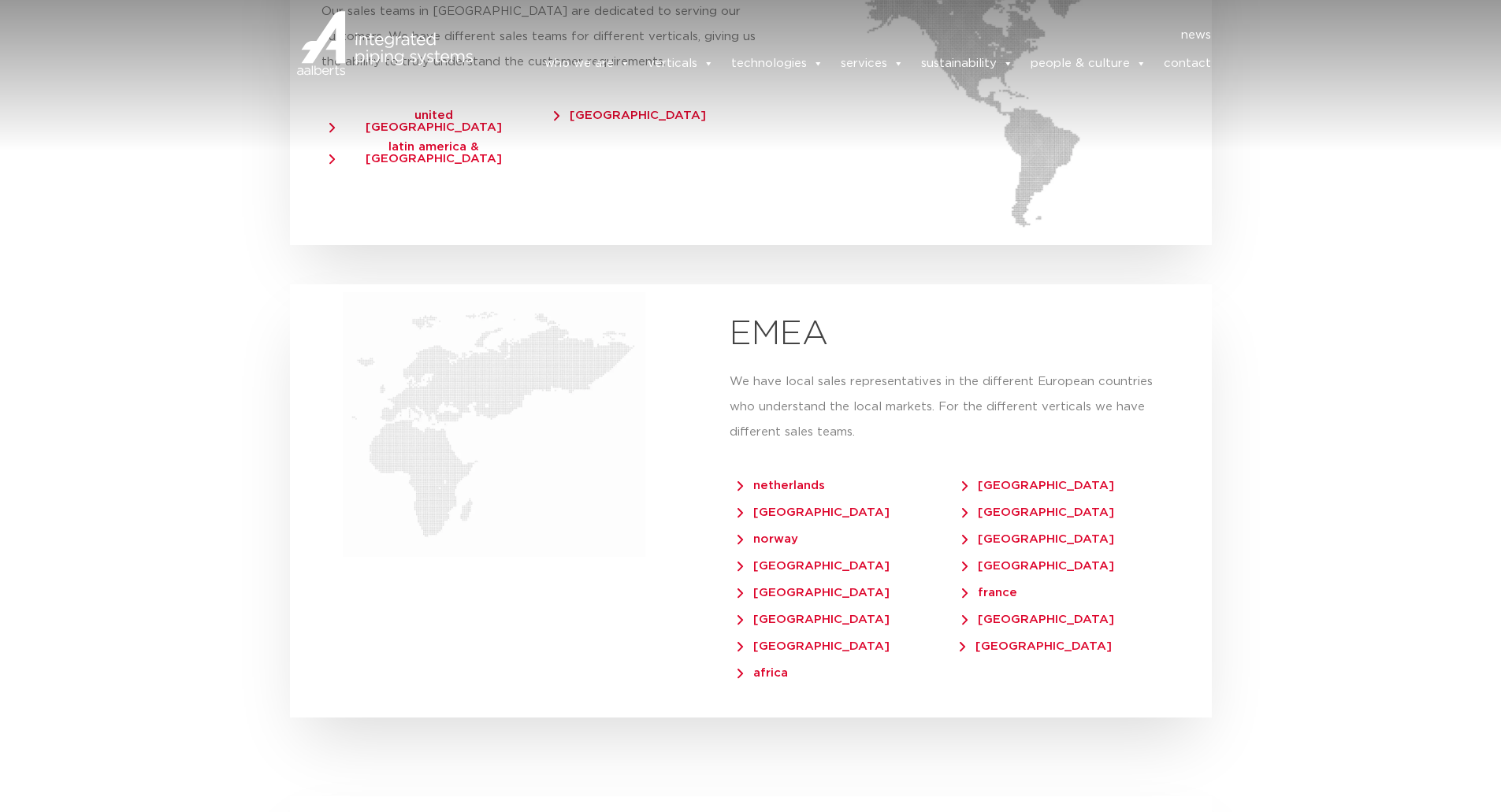
click at [774, 587] on span "[GEOGRAPHIC_DATA]" at bounding box center [813, 592] width 152 height 12
click at [774, 614] on span "[GEOGRAPHIC_DATA]" at bounding box center [813, 620] width 152 height 12
click at [992, 560] on span "[GEOGRAPHIC_DATA]" at bounding box center [1038, 566] width 152 height 12
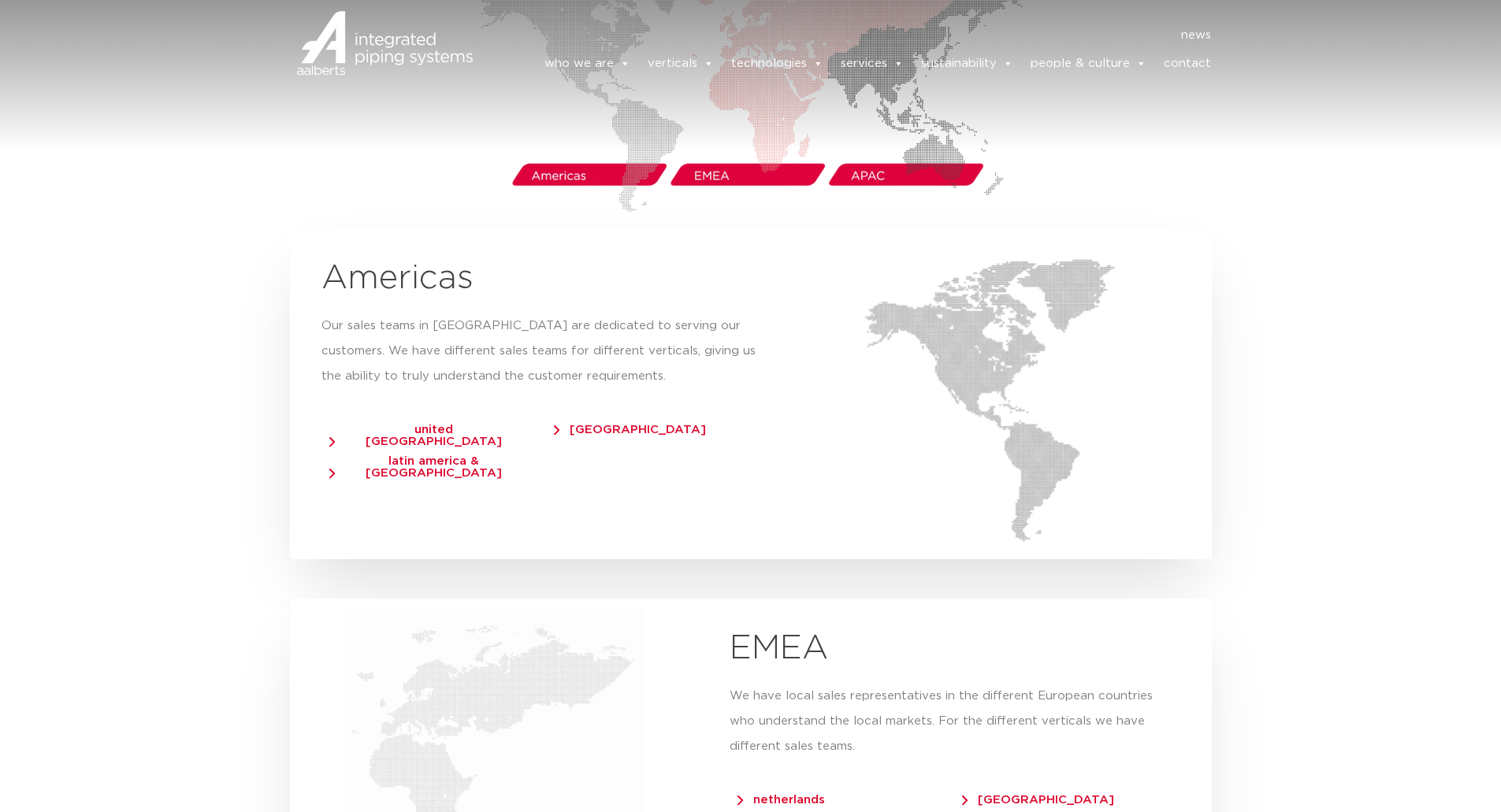
scroll to position [2678, 0]
click at [461, 425] on span "united [GEOGRAPHIC_DATA]" at bounding box center [426, 437] width 194 height 24
